Goal: Find specific page/section: Find specific page/section

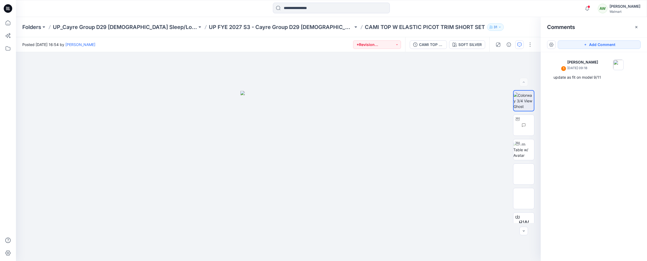
click at [638, 28] on icon "button" at bounding box center [636, 27] width 4 height 4
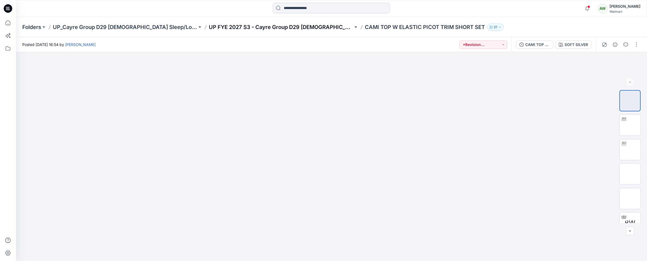
click at [244, 26] on p "UP FYE 2027 S3 - Cayre Group D29 [DEMOGRAPHIC_DATA] Sleepwear" at bounding box center [281, 26] width 144 height 7
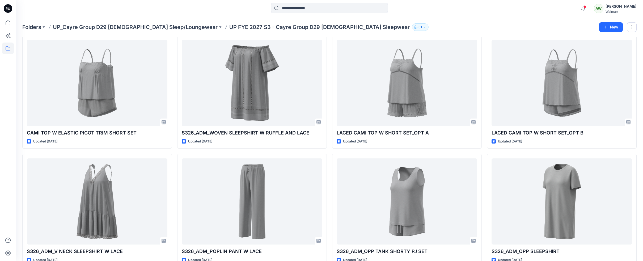
scroll to position [15, 0]
